Goal: Transaction & Acquisition: Purchase product/service

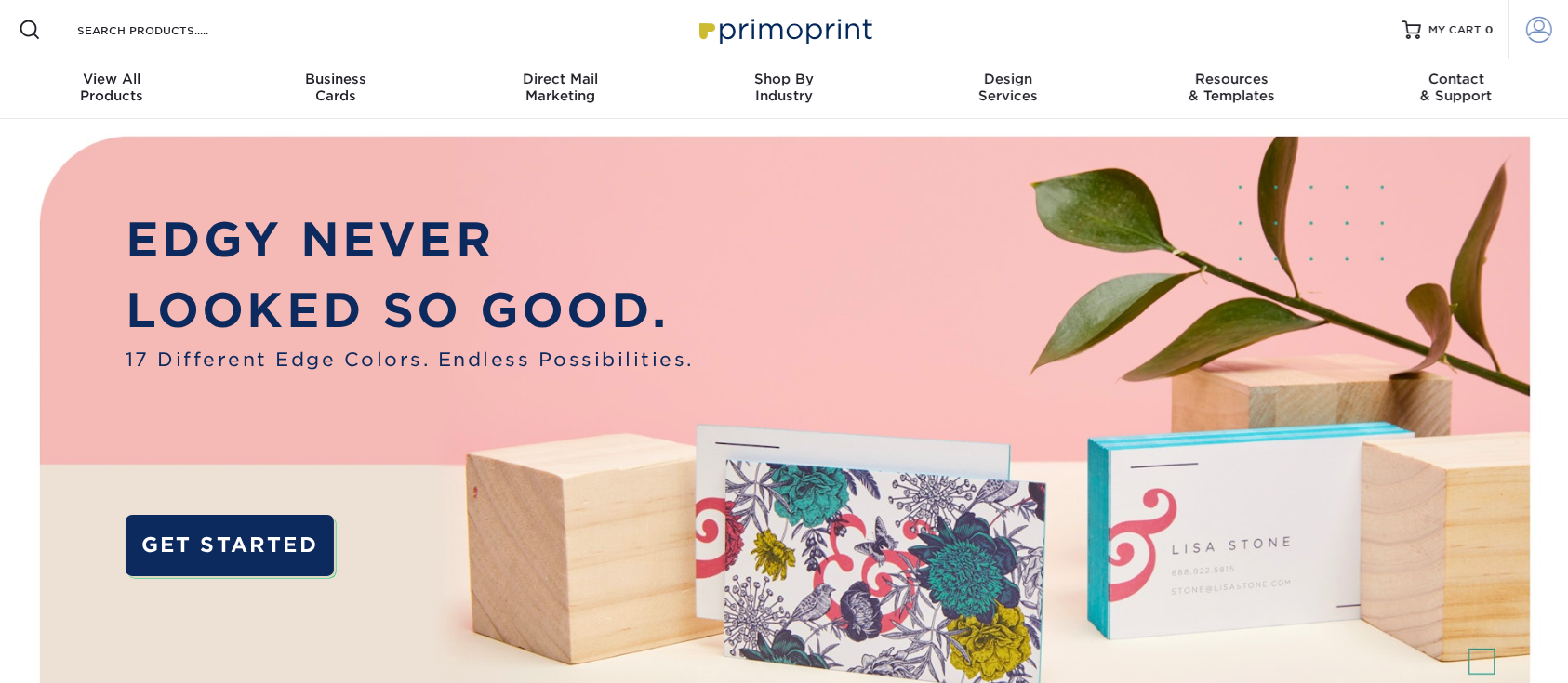
click at [1536, 32] on span at bounding box center [1539, 30] width 26 height 26
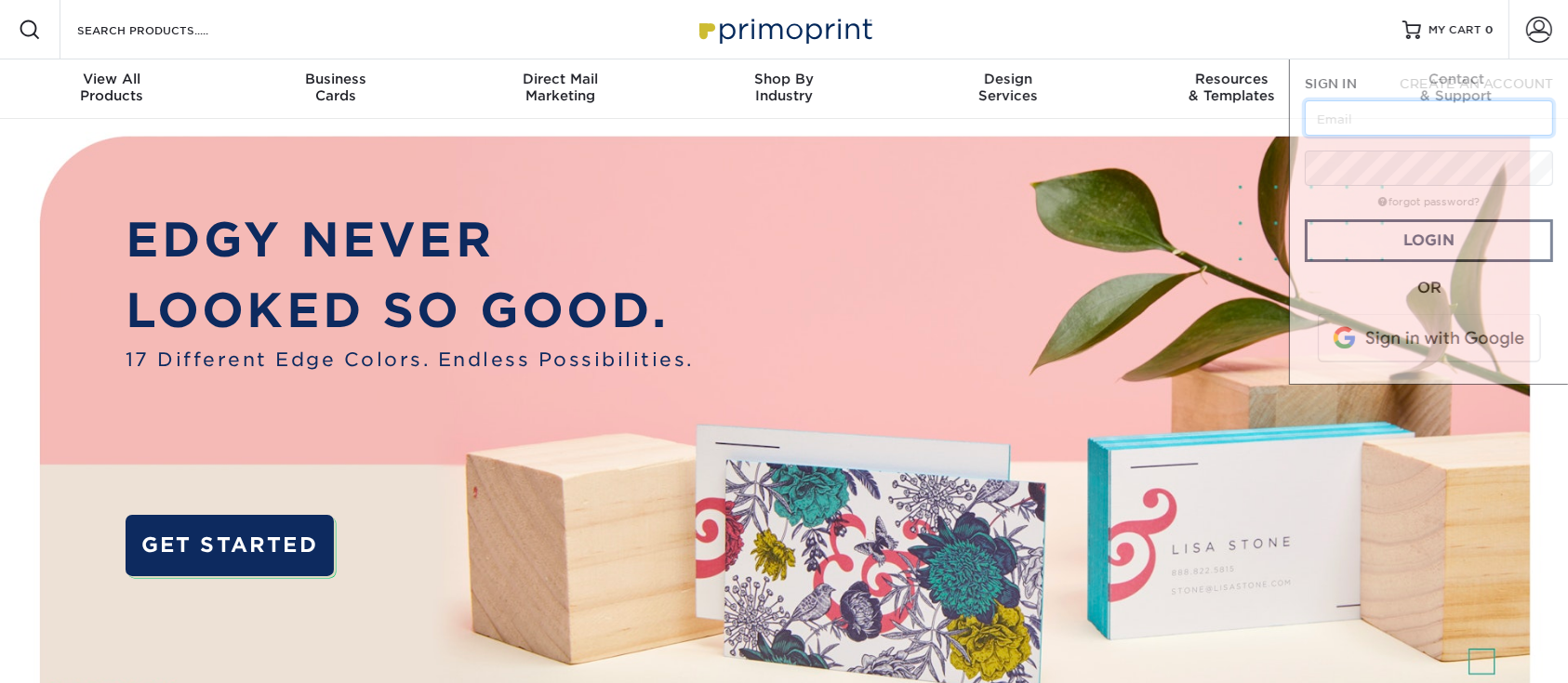
type input "tburleson@pivotcomm.com"
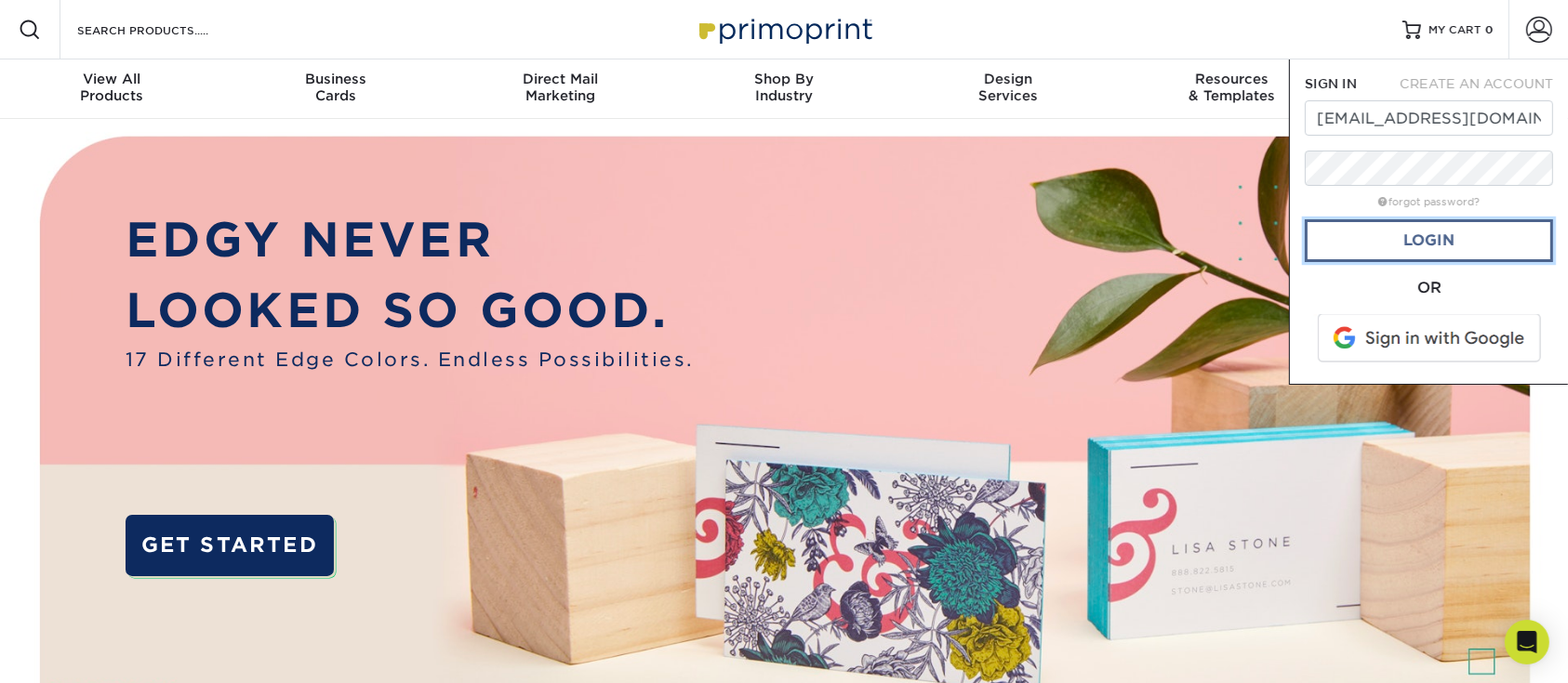
click at [1366, 243] on link "Login" at bounding box center [1428, 241] width 248 height 43
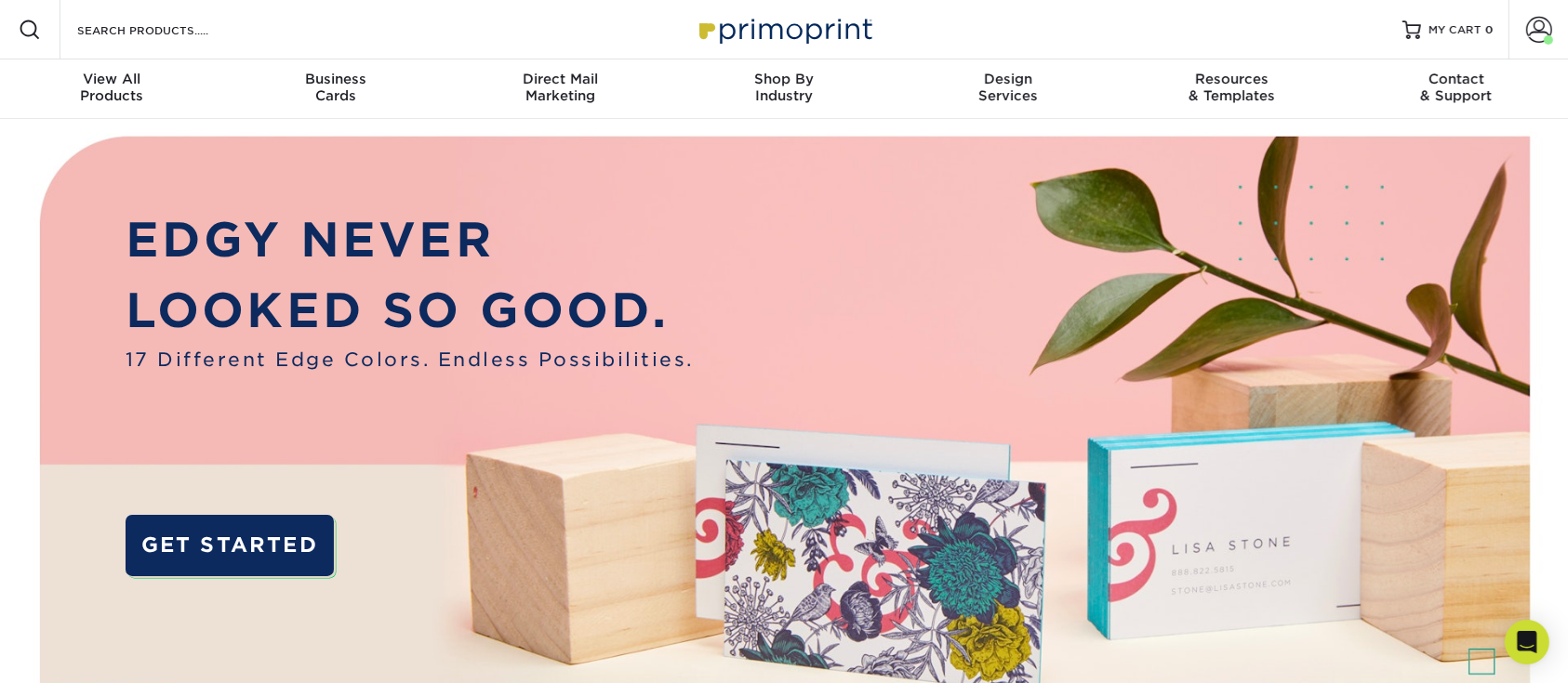
click at [138, 49] on div "Search Products" at bounding box center [157, 29] width 196 height 59
click at [156, 27] on input "Search Products" at bounding box center [165, 30] width 181 height 22
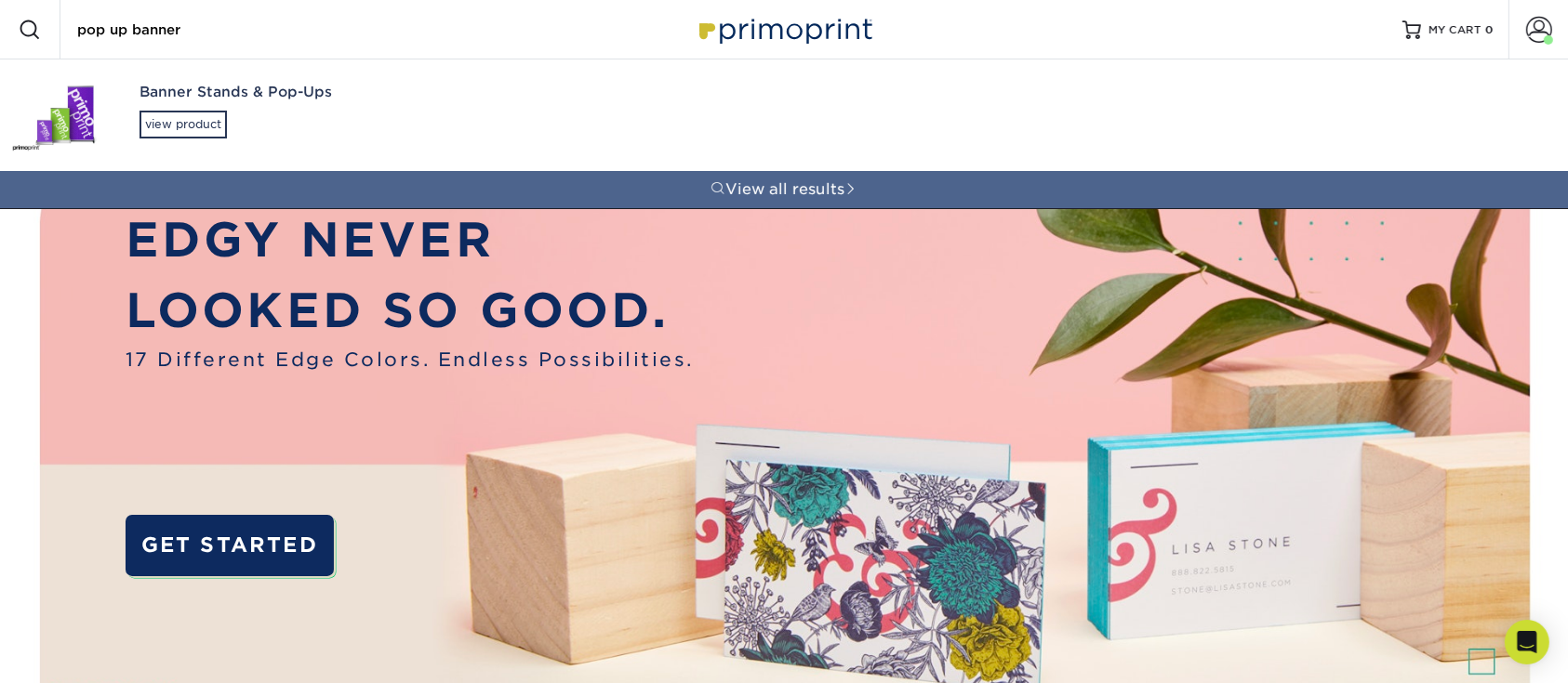
type input "pop up banner"
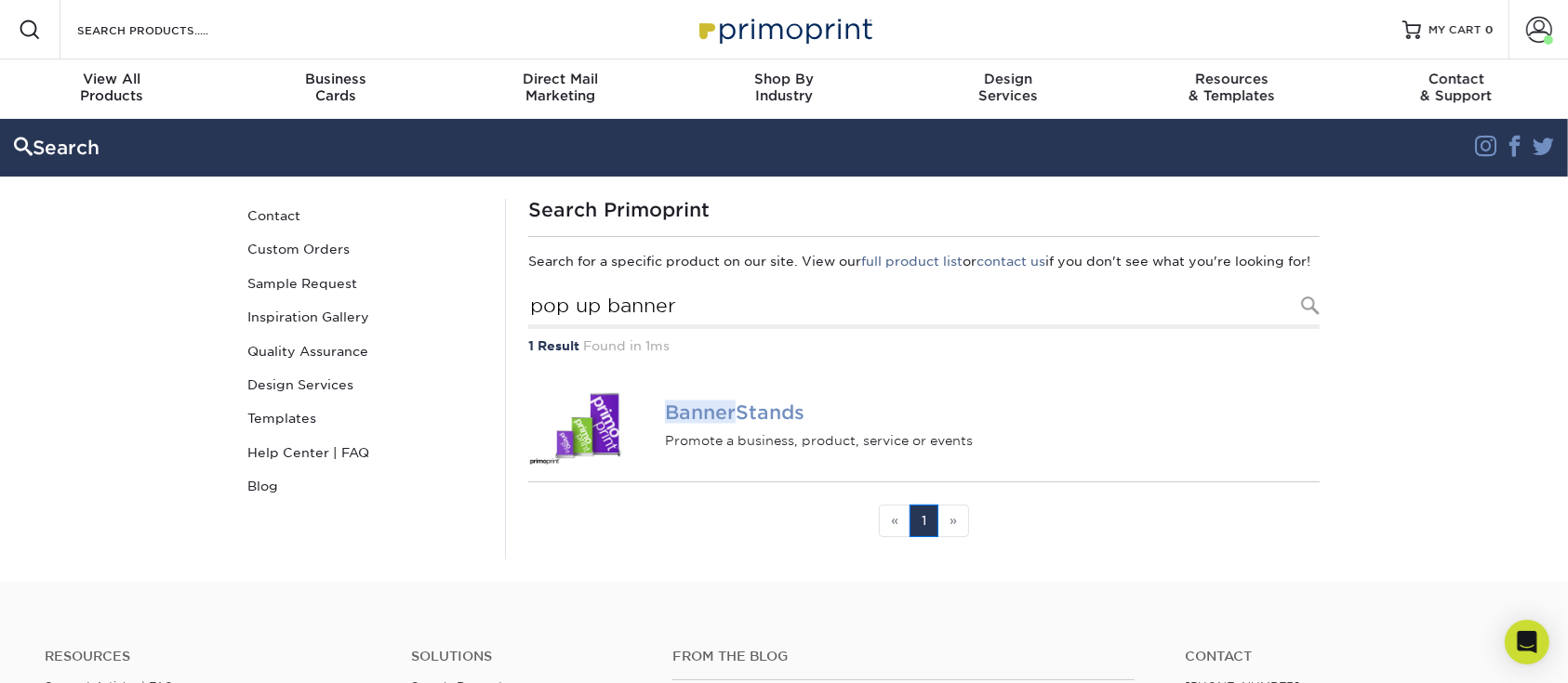
click at [741, 423] on h4 "Banner Stands" at bounding box center [992, 413] width 654 height 22
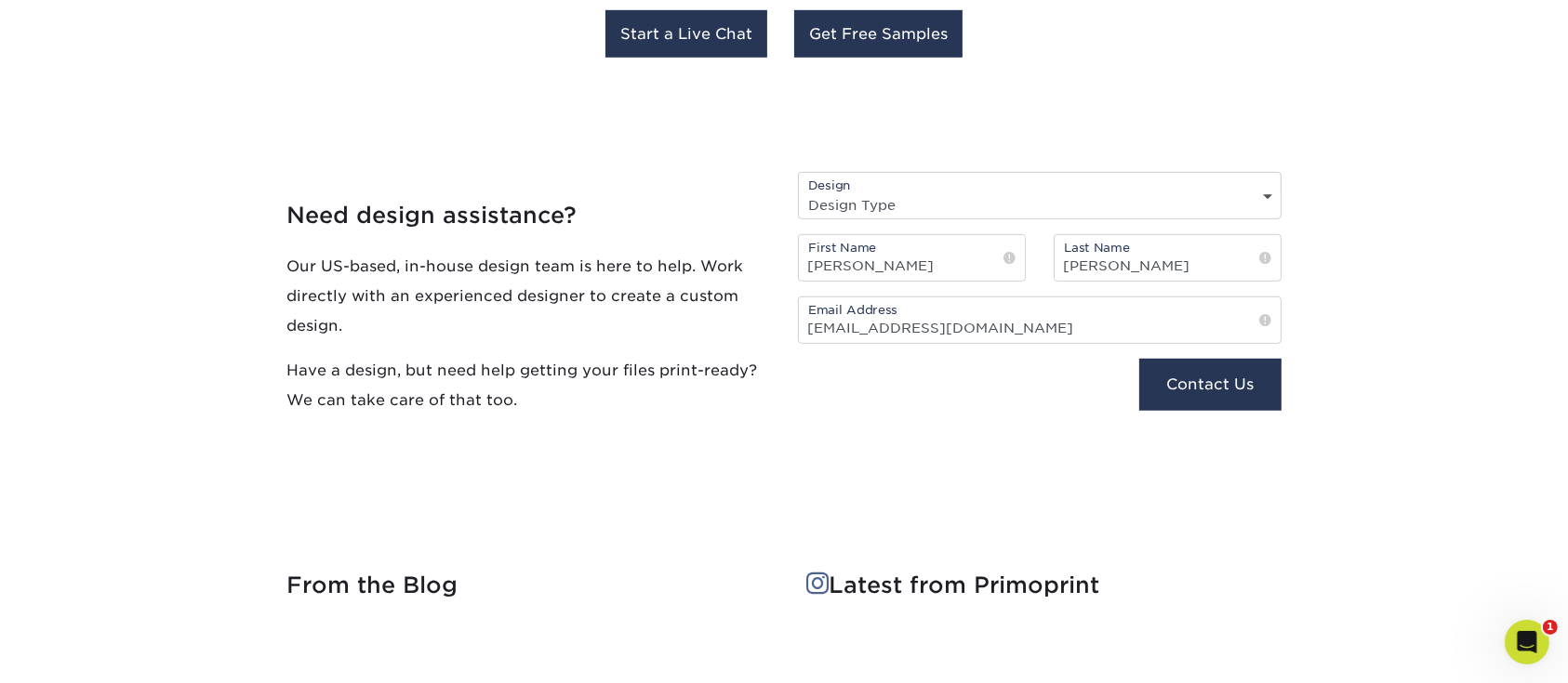
scroll to position [496, 0]
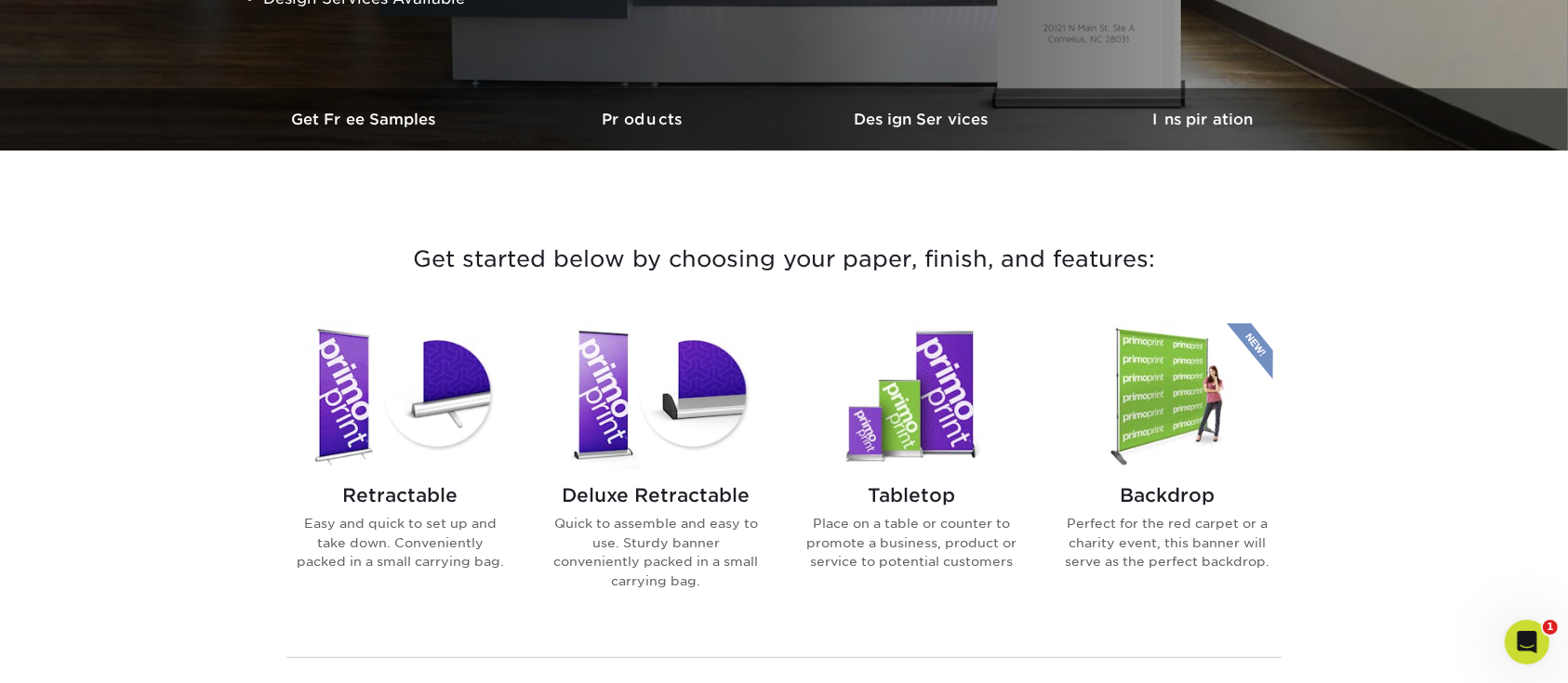
click at [358, 441] on img at bounding box center [400, 396] width 211 height 146
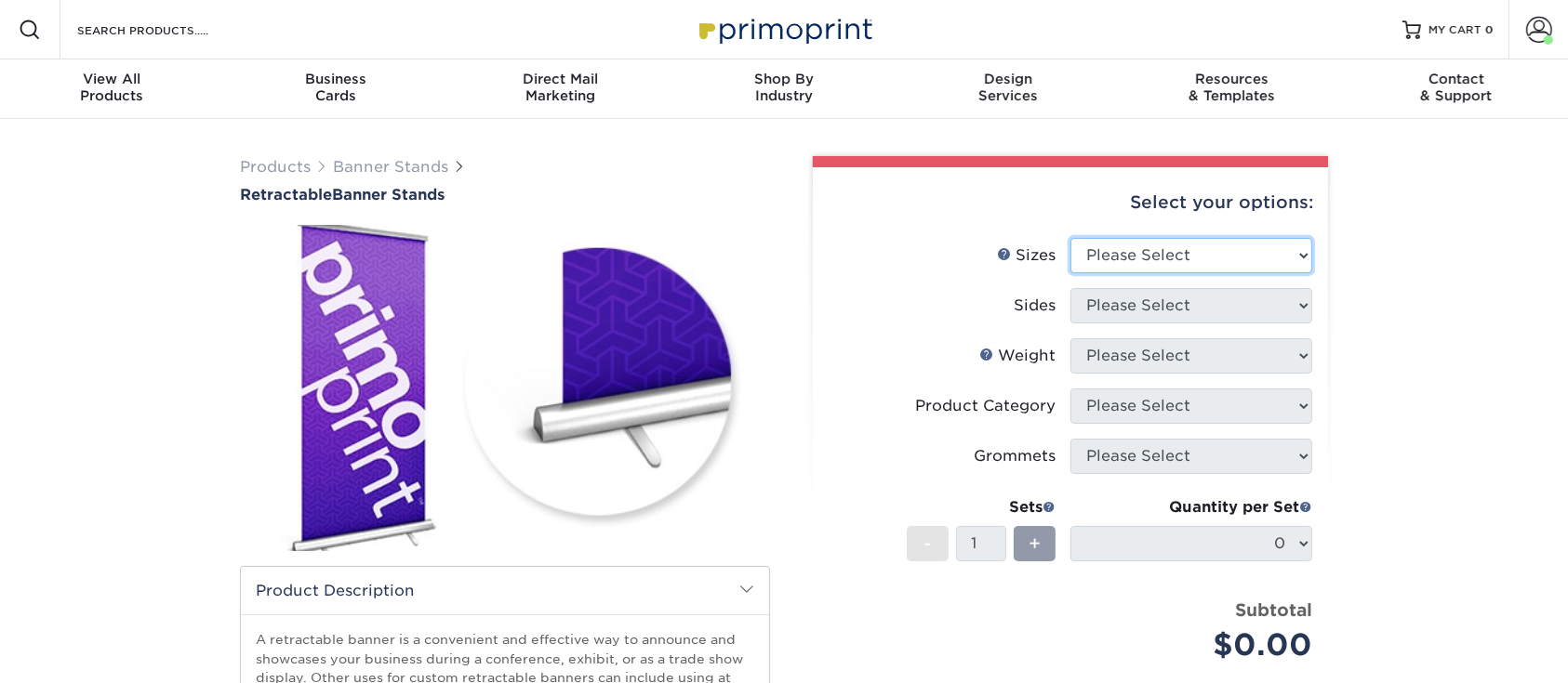
click at [1220, 257] on select "Please Select 24" x 60" 33" x 80" 47" x 80"" at bounding box center [1191, 256] width 242 height 36
click at [1176, 257] on select "Please Select 24" x 60" 33" x 80" 47" x 80"" at bounding box center [1191, 256] width 242 height 36
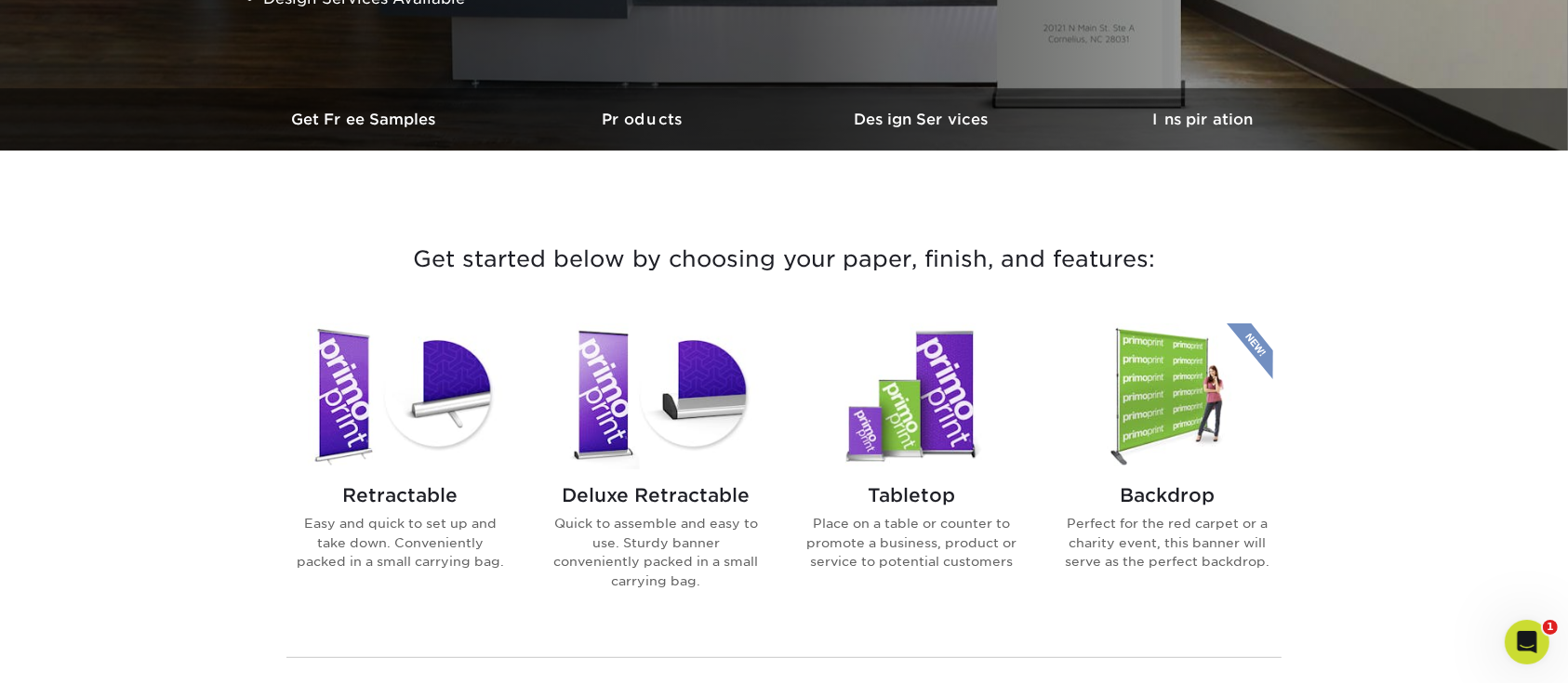
click at [945, 413] on img at bounding box center [911, 396] width 211 height 146
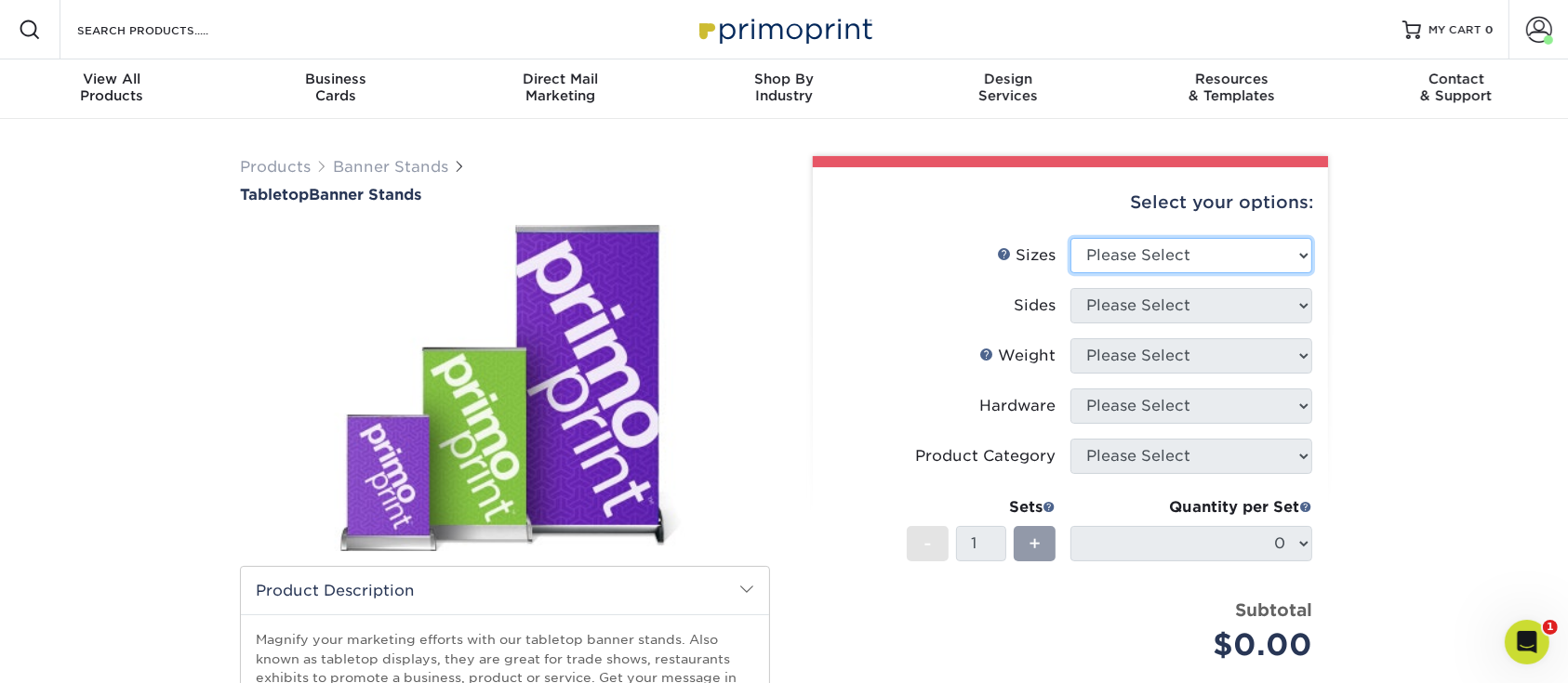
click at [1225, 250] on select "Please Select 8.25" x 12" 11" x 17" 15.75" x 32"" at bounding box center [1191, 256] width 242 height 36
click at [1279, 249] on select "Please Select 8.25" x 12" 11" x 17" 15.75" x 32"" at bounding box center [1191, 256] width 242 height 36
drag, startPoint x: 1168, startPoint y: 275, endPoint x: 1175, endPoint y: 249, distance: 26.9
click at [1172, 257] on li "Sizes Help Sizes Please Select 8.25" x 12" 11" x 17" 15.75" x 32"" at bounding box center [1070, 263] width 484 height 51
click at [1175, 249] on select "Please Select 8.25" x 12" 11" x 17" 15.75" x 32"" at bounding box center [1191, 256] width 242 height 36
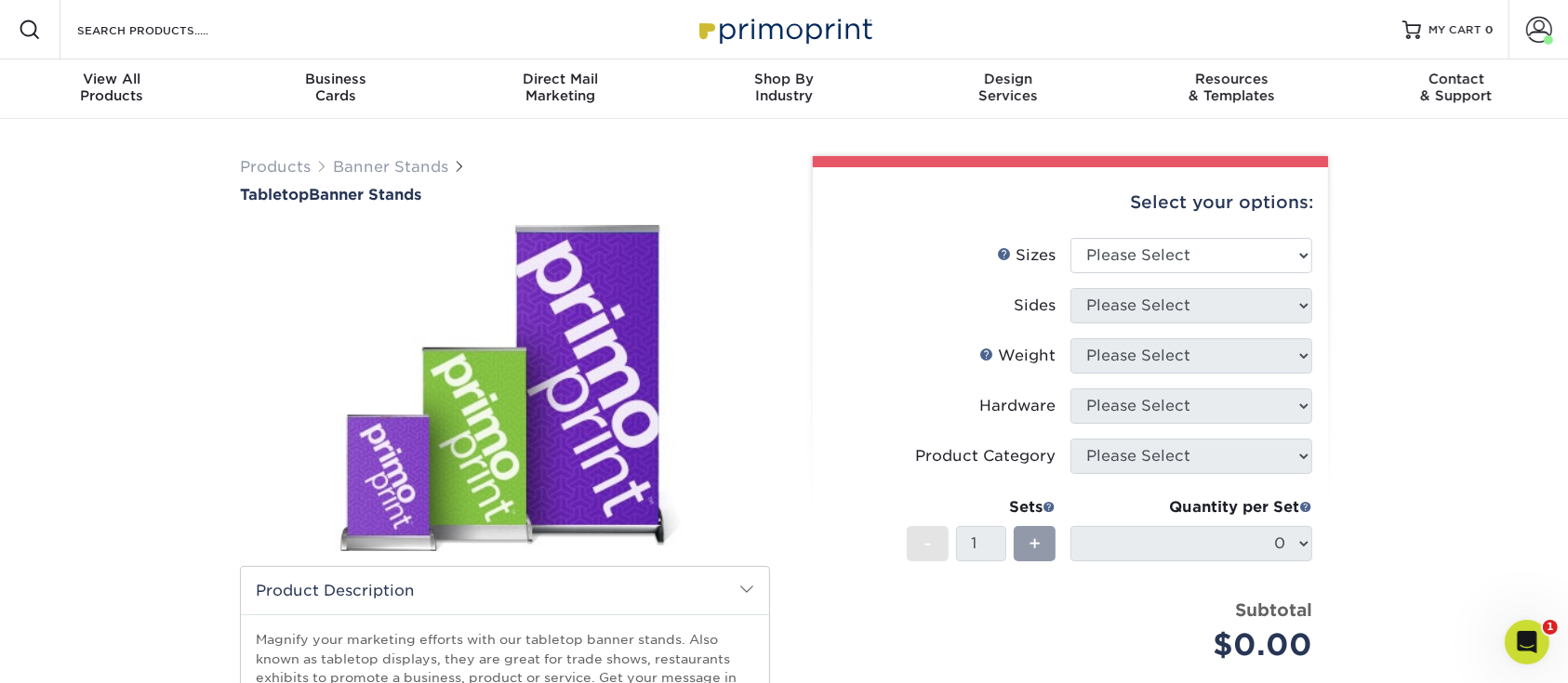
click at [1467, 507] on div "Products Banner Stands Tabletop Banner Stands" at bounding box center [784, 585] width 1568 height 932
click at [1254, 249] on select "Please Select 8.25" x 12" 11" x 17" 15.75" x 32"" at bounding box center [1191, 256] width 242 height 36
click at [1173, 254] on select "Please Select 8.25" x 12" 11" x 17" 15.75" x 32"" at bounding box center [1191, 256] width 242 height 36
drag, startPoint x: 1250, startPoint y: 257, endPoint x: 739, endPoint y: 208, distance: 513.3
click at [1250, 257] on select "Please Select 8.25" x 12" 11" x 17" 15.75" x 32"" at bounding box center [1191, 256] width 242 height 36
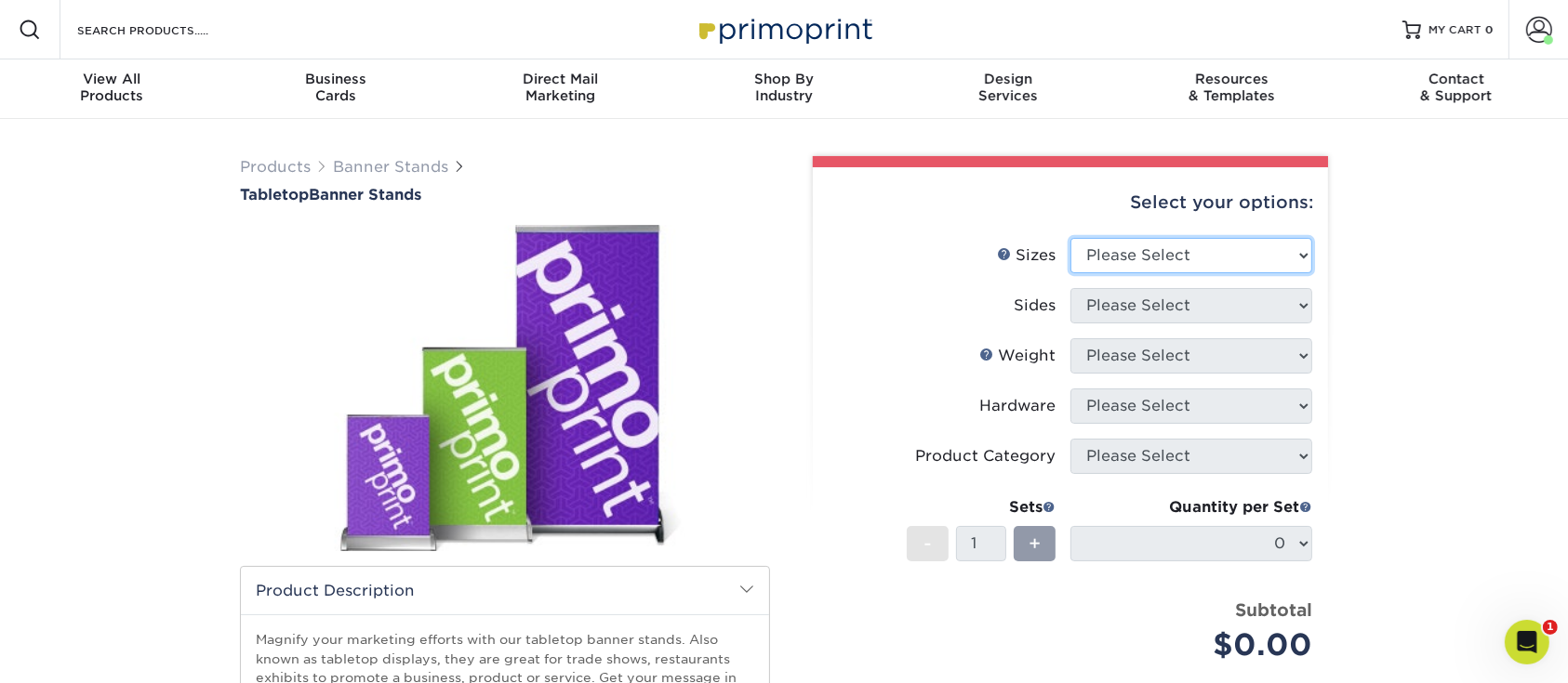
click at [1202, 248] on select "Please Select 8.25" x 12" 11" x 17" 15.75" x 32"" at bounding box center [1191, 256] width 242 height 36
drag, startPoint x: 1172, startPoint y: 251, endPoint x: 1176, endPoint y: 265, distance: 14.6
click at [1173, 251] on select "Please Select 8.25" x 12" 11" x 17" 15.75" x 32"" at bounding box center [1191, 256] width 242 height 36
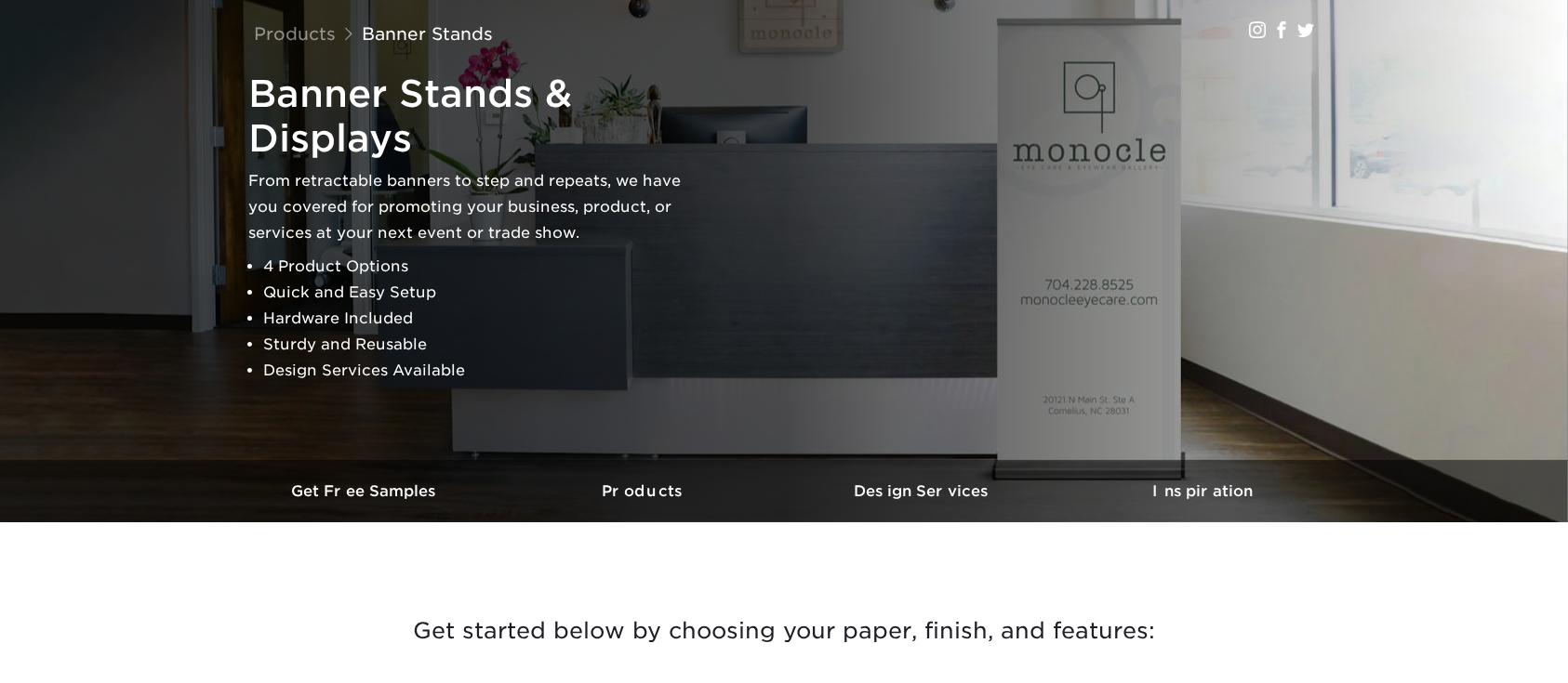
scroll to position [496, 0]
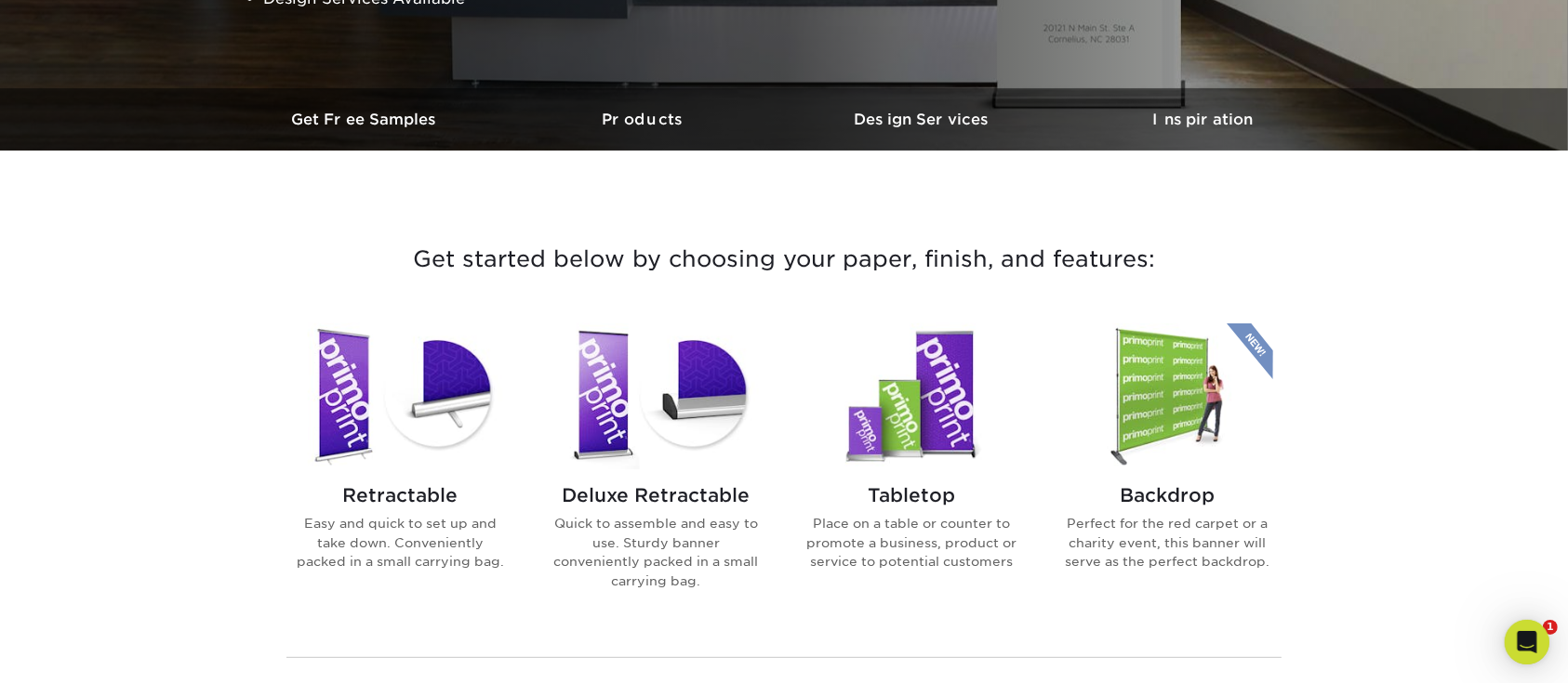
click at [340, 406] on img at bounding box center [400, 396] width 211 height 146
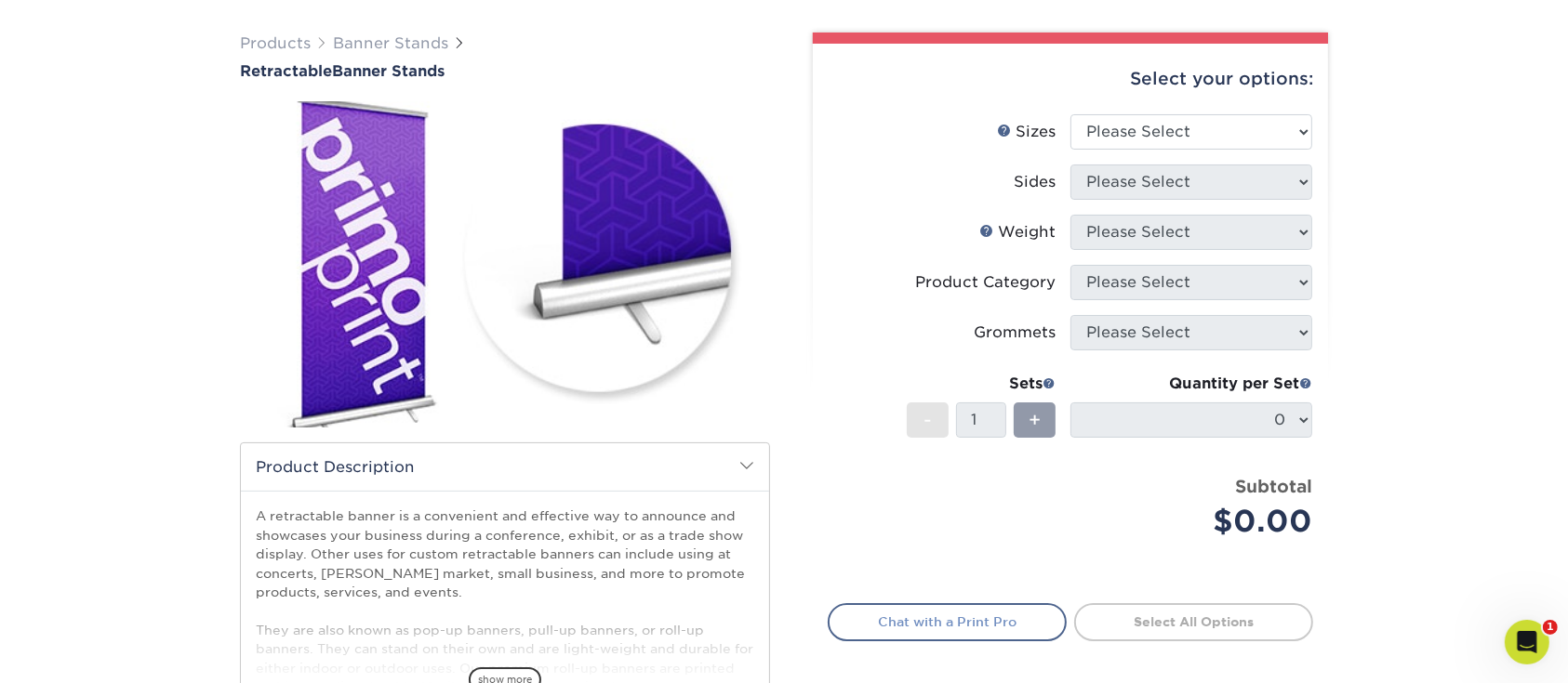
scroll to position [247, 0]
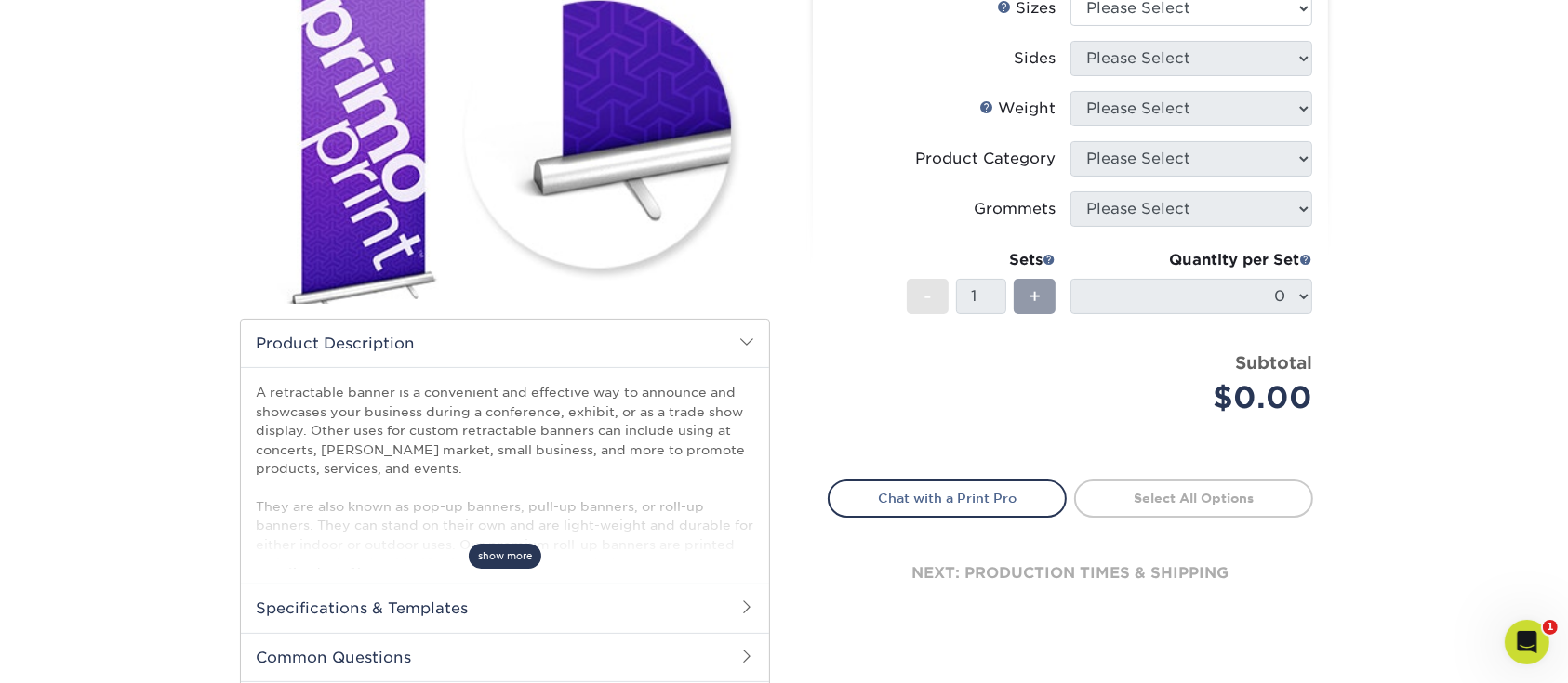
click at [503, 564] on span "show more" at bounding box center [504, 556] width 72 height 25
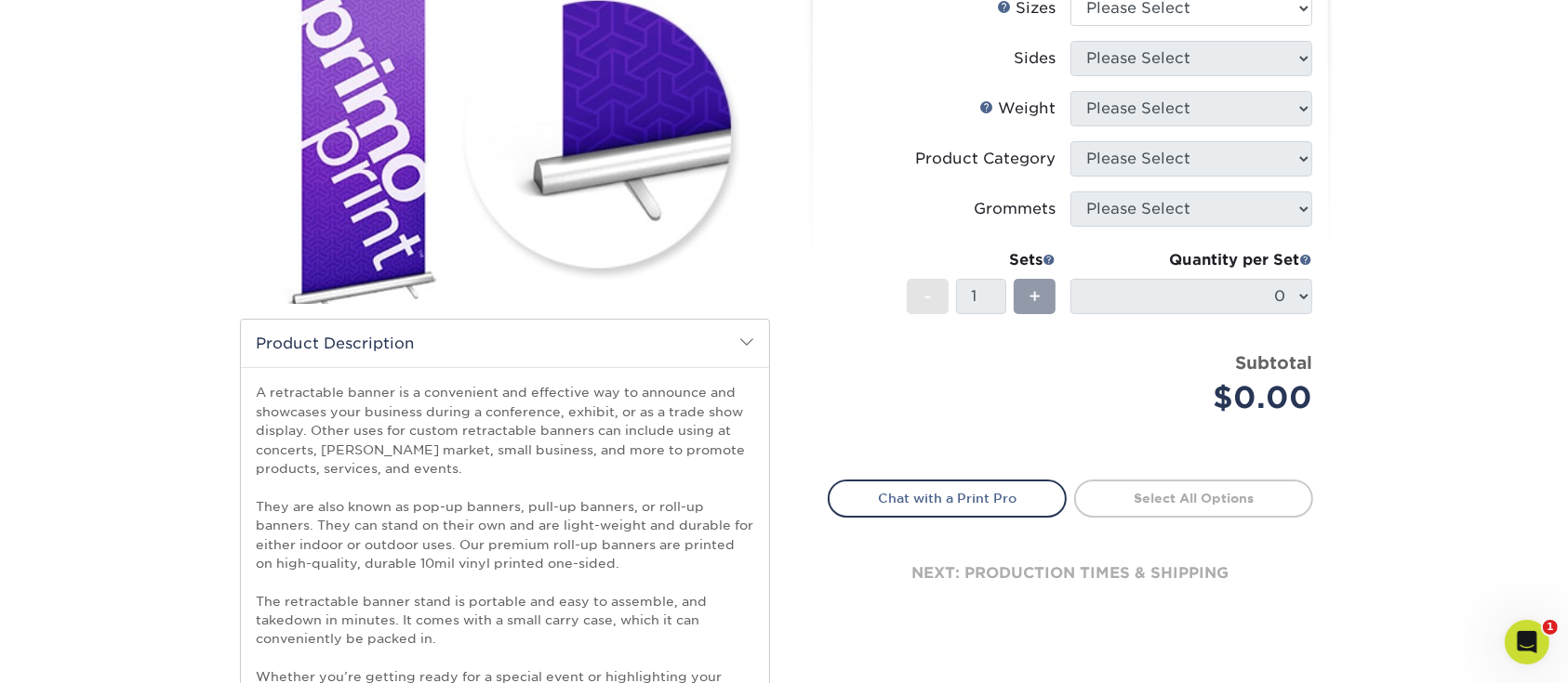
scroll to position [0, 0]
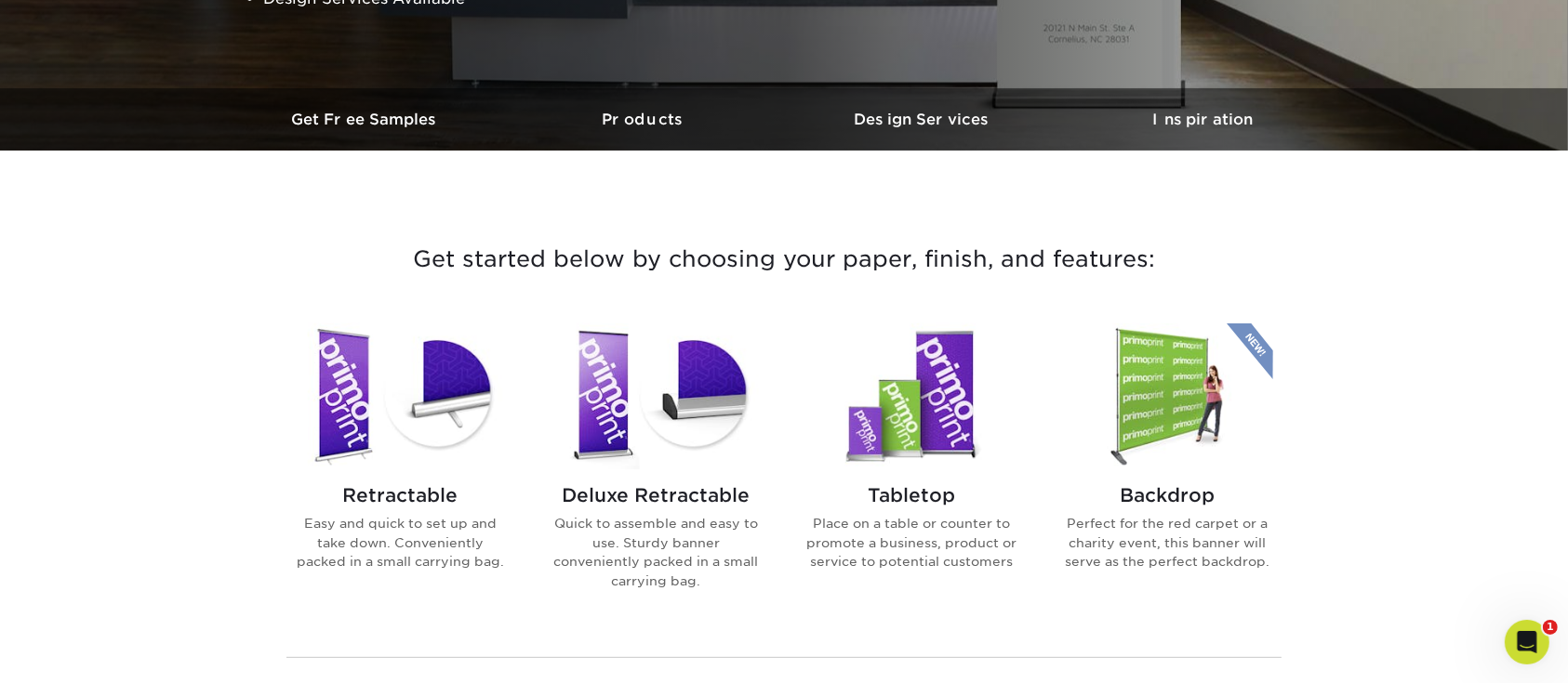
click at [946, 416] on img at bounding box center [911, 396] width 211 height 146
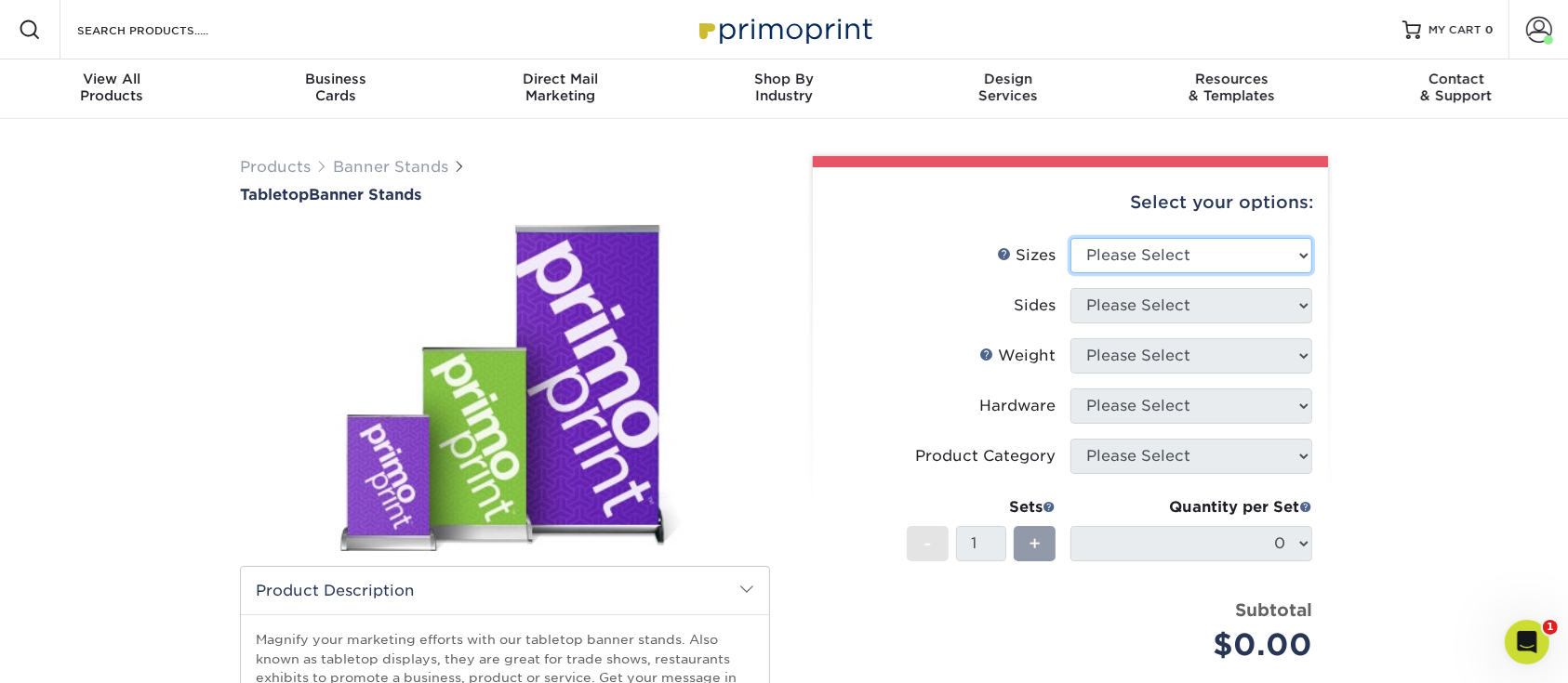
click at [1110, 246] on select "Please Select 8.25" x 12" 11" x 17" 15.75" x 32"" at bounding box center [1191, 256] width 242 height 36
click at [1150, 242] on select "Please Select 8.25" x 12" 11" x 17" 15.75" x 32"" at bounding box center [1191, 256] width 242 height 36
select select "8.25x12.00"
click at [1070, 238] on select "Please Select 8.25" x 12" 11" x 17" 15.75" x 32"" at bounding box center [1191, 256] width 242 height 36
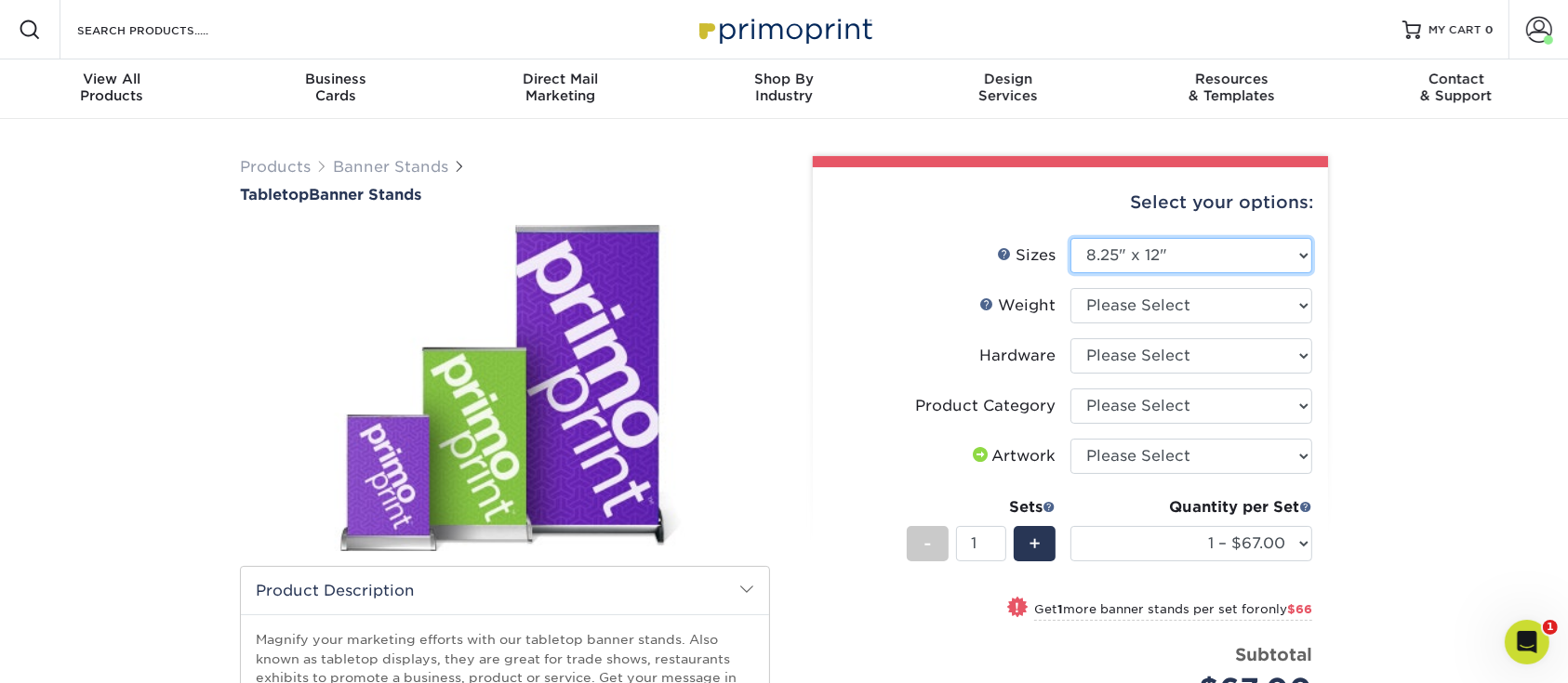
scroll to position [124, 0]
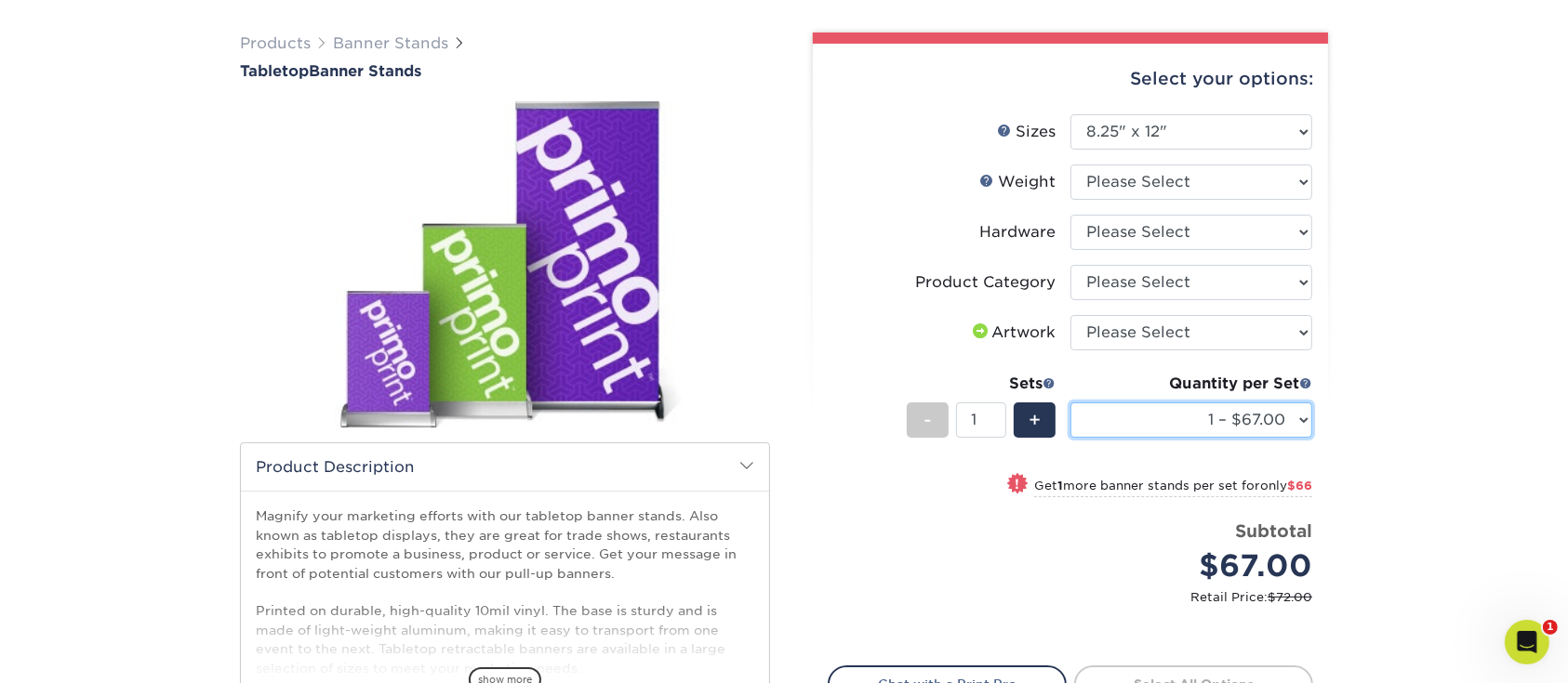
click at [1288, 420] on select "1 – $67.00 2 – $133.00 3 – $200.00 4 – $266.00 5 – $333.00 6 – $399.00 7 – $466…" at bounding box center [1191, 421] width 242 height 36
click at [1449, 183] on div "Products Banner Stands Tabletop Banner Stands" at bounding box center [784, 461] width 1568 height 932
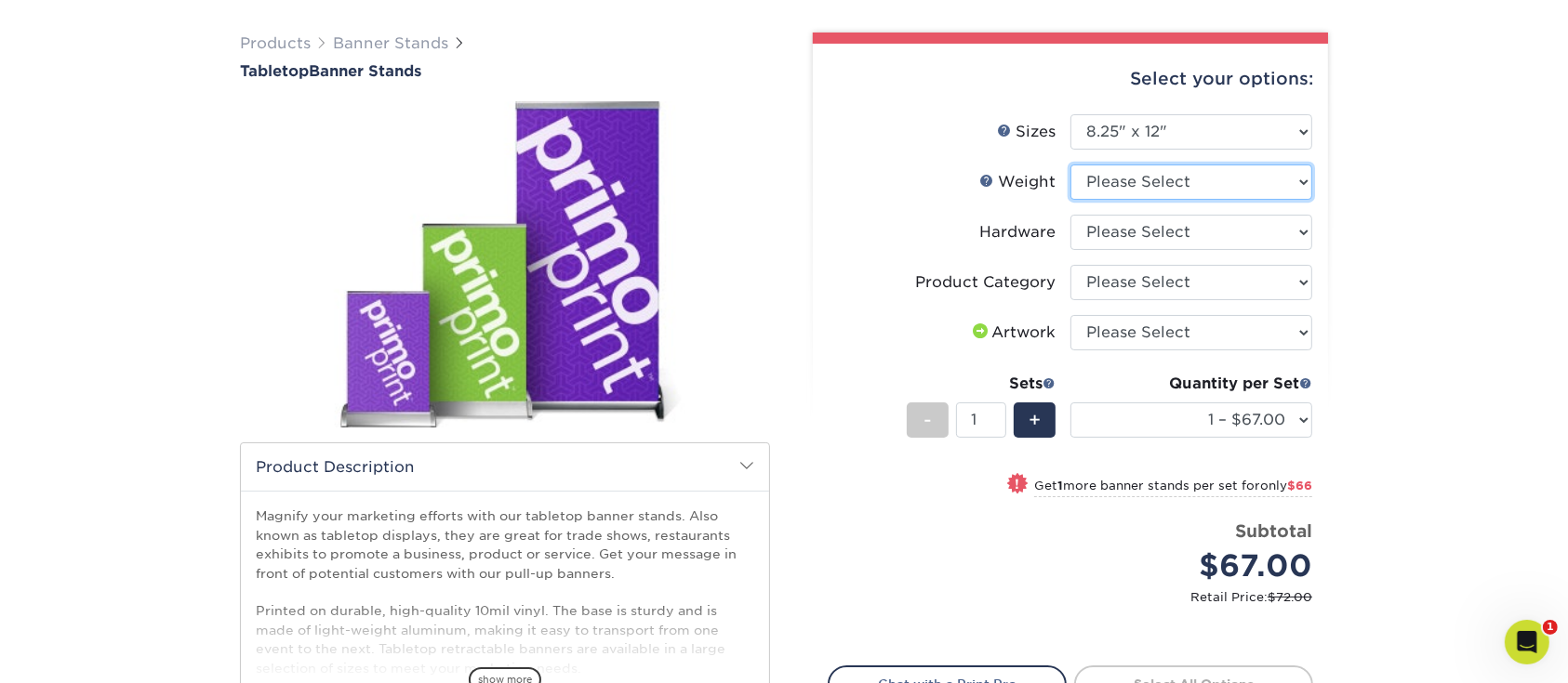
click at [1153, 187] on select "Please Select 10MILINDOOR" at bounding box center [1191, 183] width 242 height 36
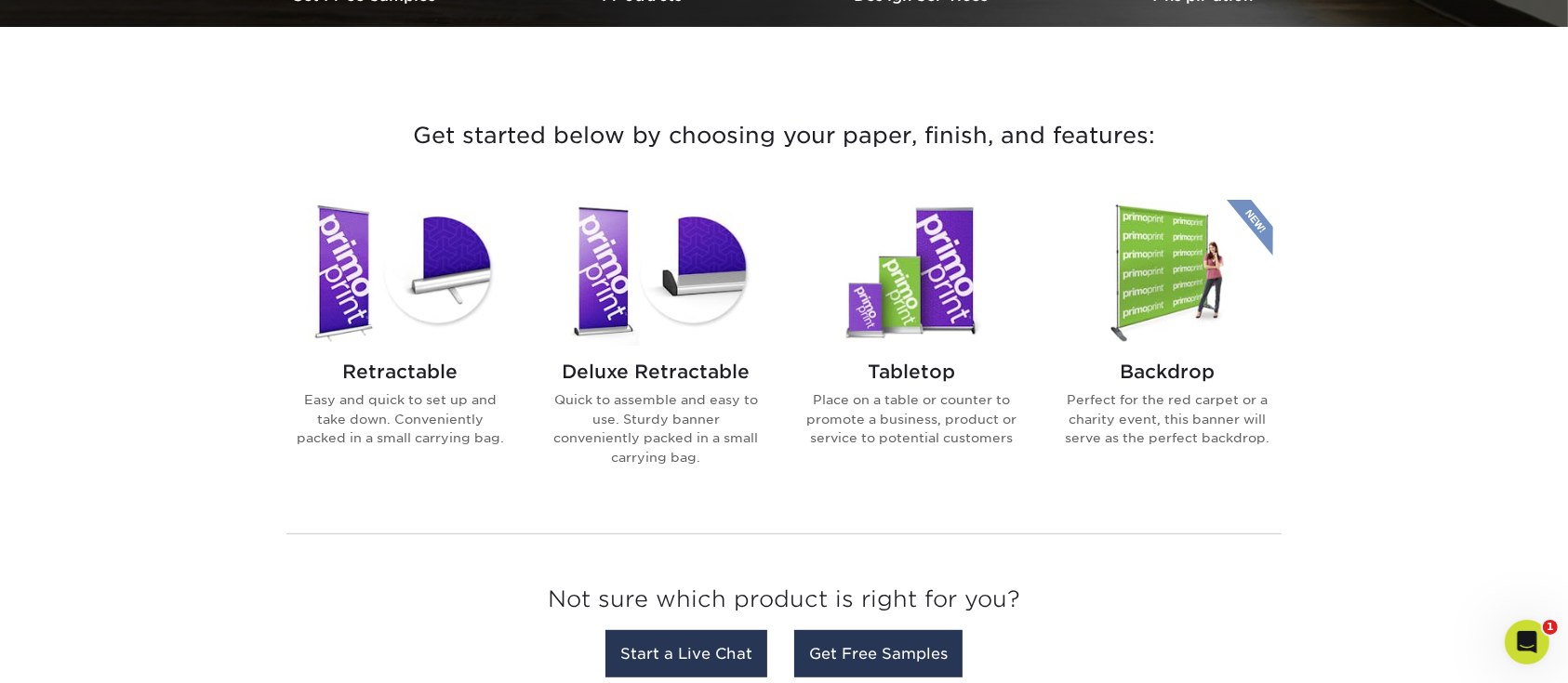
click at [422, 290] on img at bounding box center [400, 273] width 211 height 146
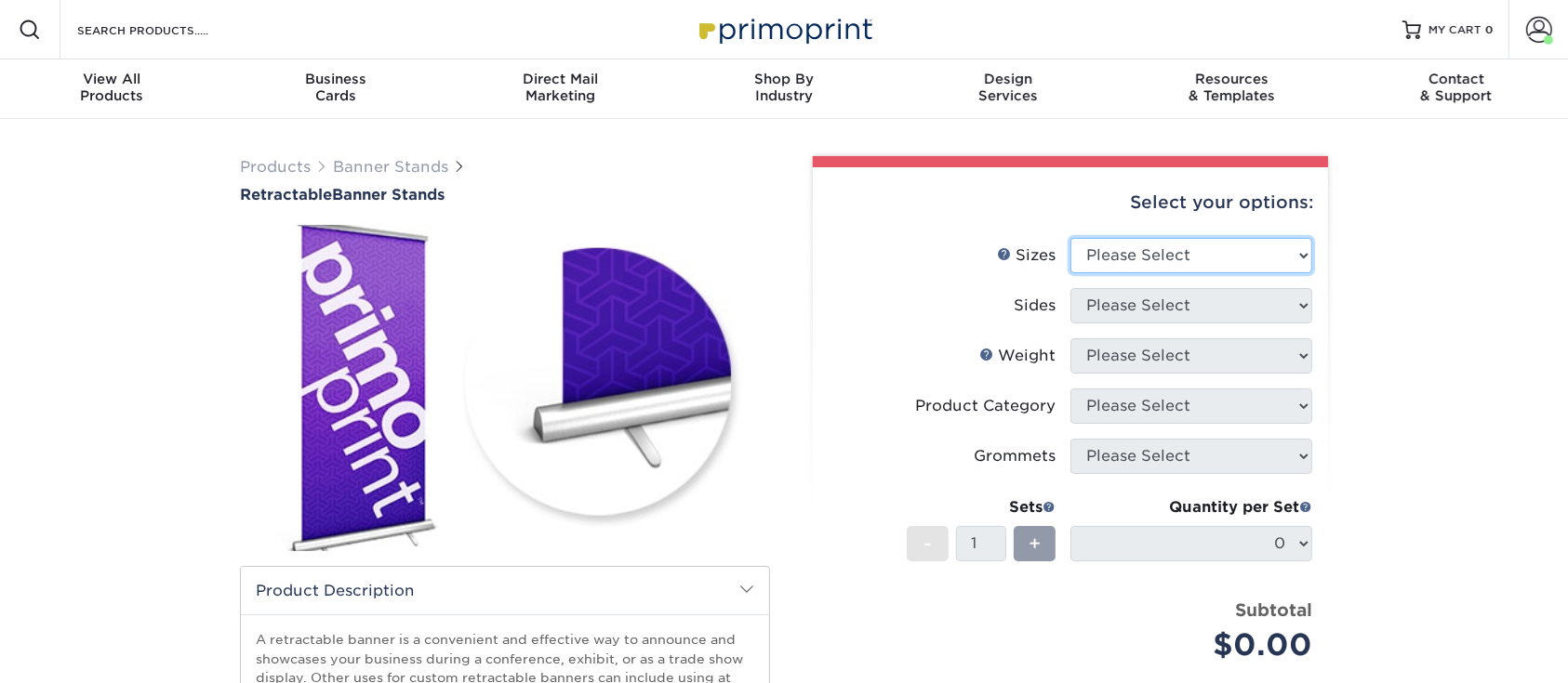
click at [1127, 259] on select "Please Select 24" x 60" 33" x 80" 47" x 80"" at bounding box center [1191, 256] width 242 height 36
select select "24.00x60.00"
click at [1070, 238] on select "Please Select 24" x 60" 33" x 80" 47" x 80"" at bounding box center [1191, 256] width 242 height 36
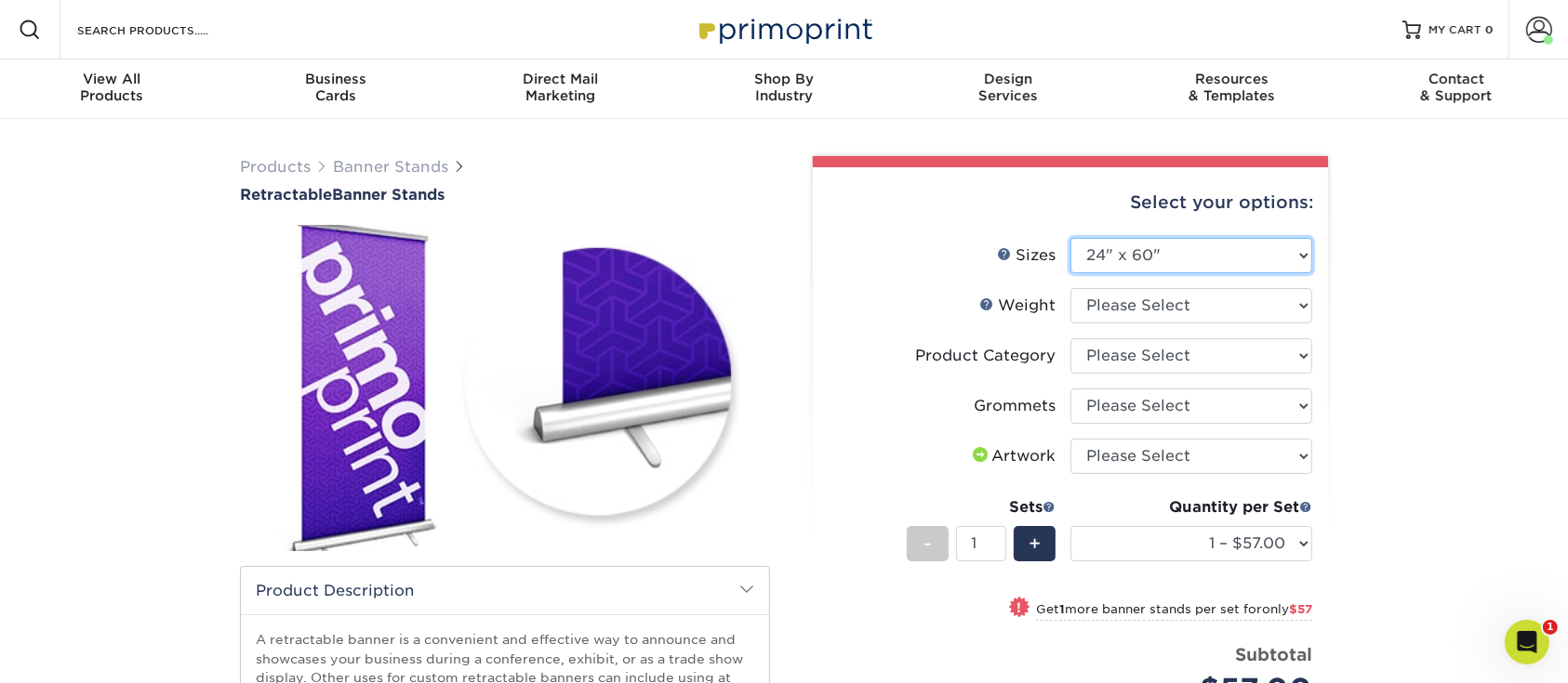
click at [1148, 249] on select "Please Select 24" x 60" 33" x 80" 47" x 80"" at bounding box center [1191, 256] width 242 height 36
click at [1152, 257] on select "Please Select 24" x 60" 33" x 80" 47" x 80"" at bounding box center [1191, 256] width 242 height 36
click at [1036, 549] on span "+" at bounding box center [1034, 544] width 12 height 28
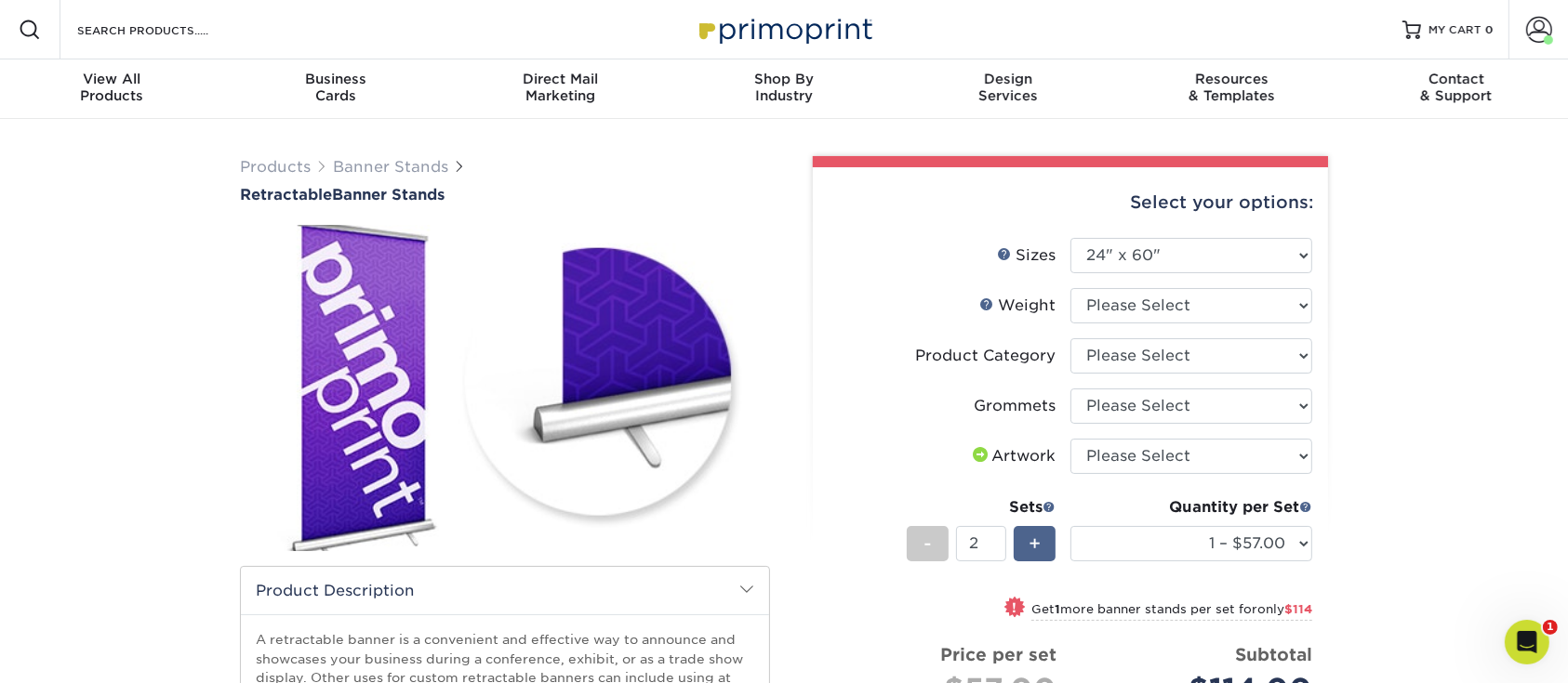
click at [1031, 551] on span "+" at bounding box center [1034, 544] width 12 height 28
click at [924, 548] on span "-" at bounding box center [927, 544] width 8 height 28
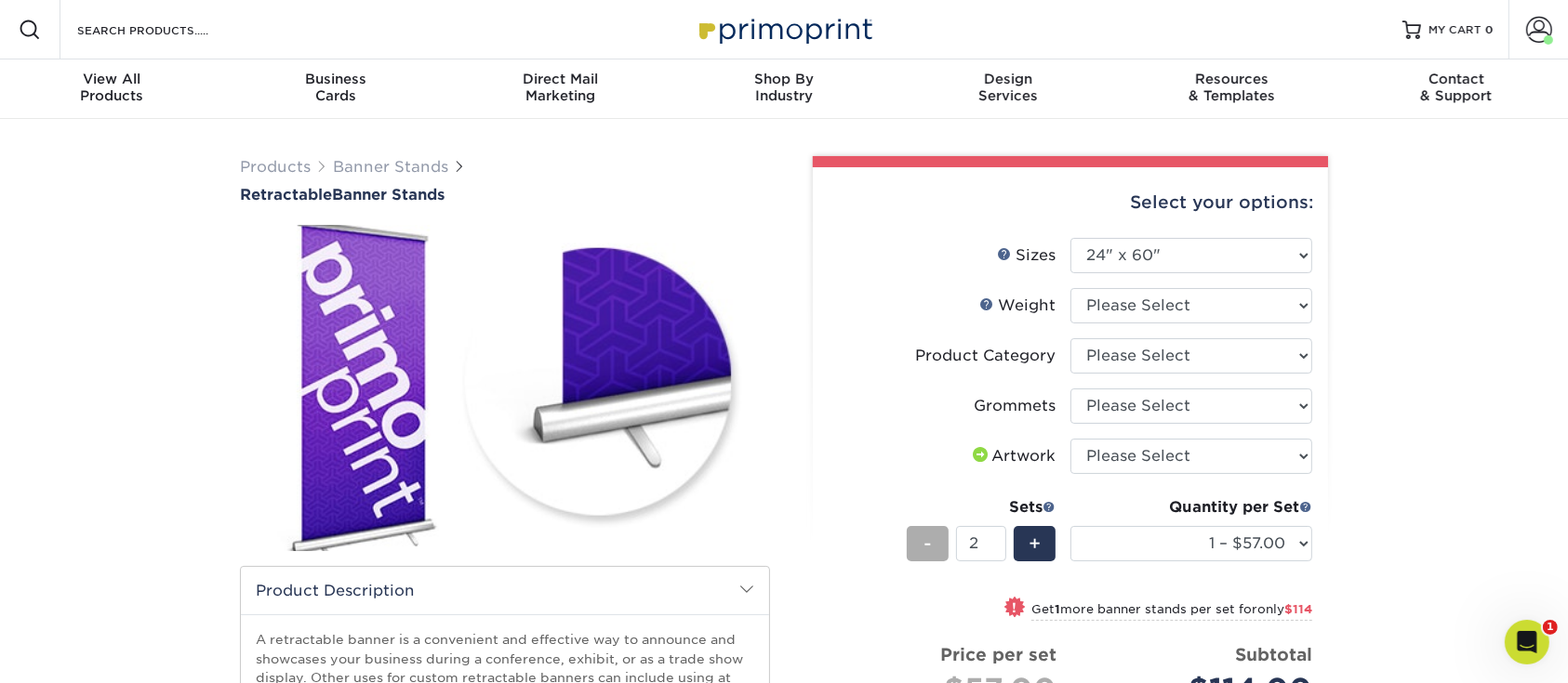
type input "1"
click at [924, 548] on span "-" at bounding box center [927, 544] width 8 height 28
